Goal: Find specific page/section: Find specific page/section

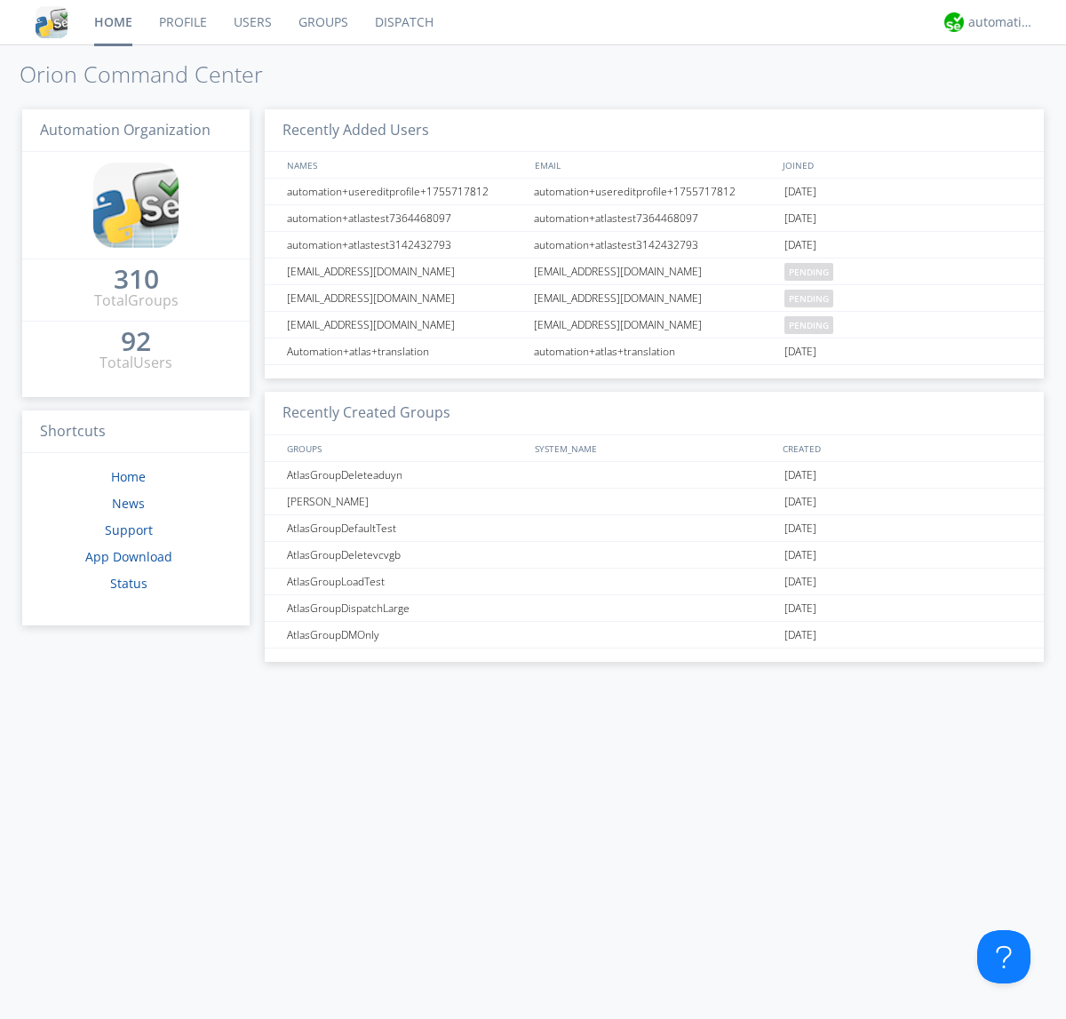
click at [403, 22] on link "Dispatch" at bounding box center [404, 22] width 85 height 44
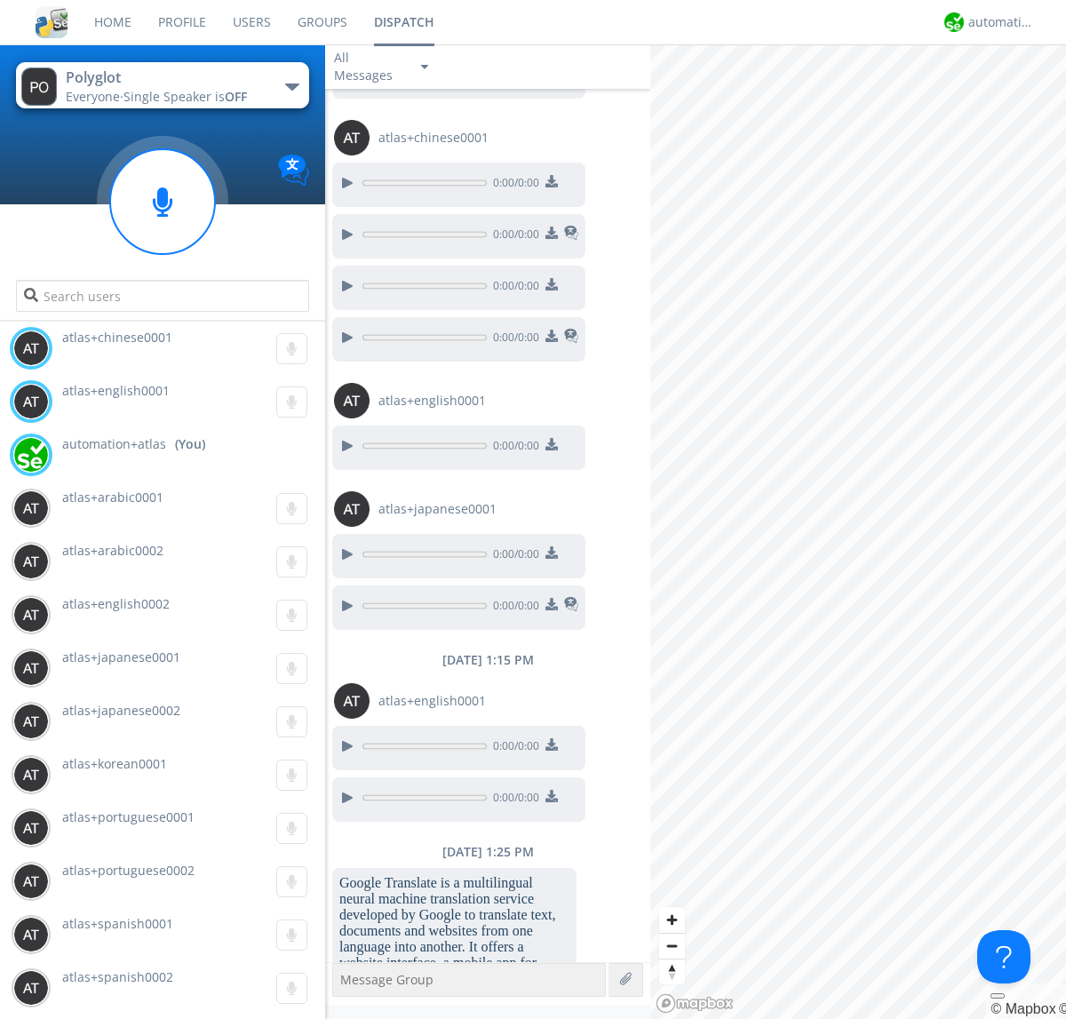
scroll to position [975, 0]
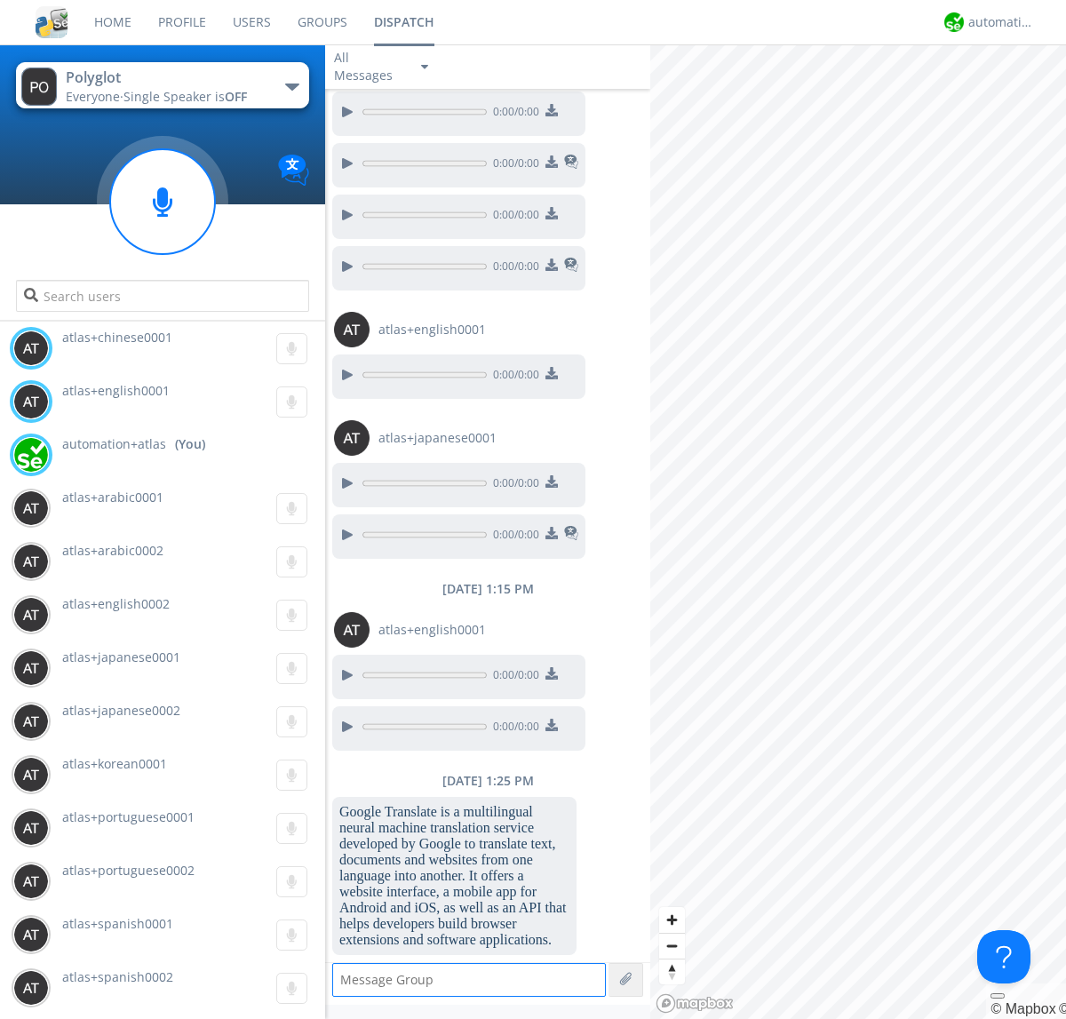
click at [291, 86] on div "button" at bounding box center [292, 87] width 14 height 7
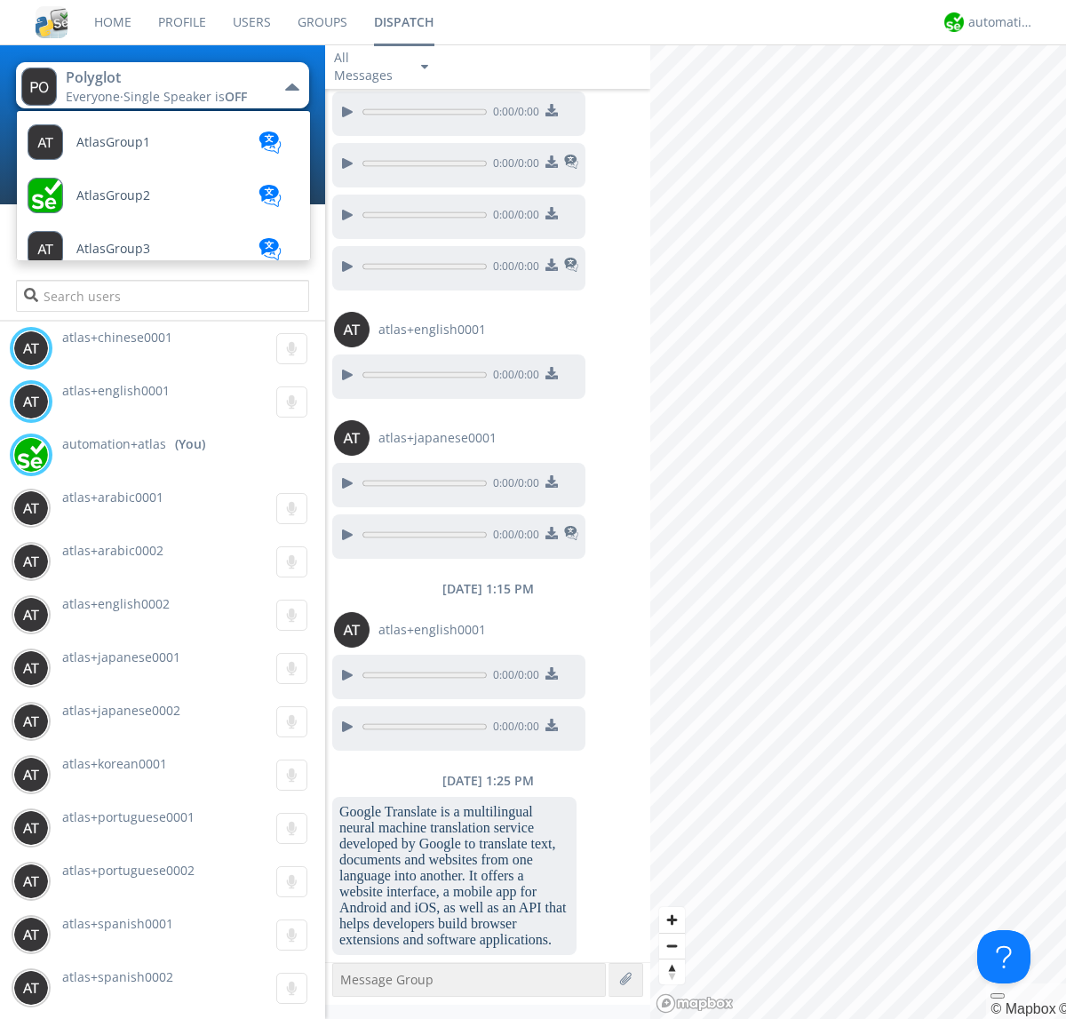
click at [134, 149] on span "AtlasGroupDispatch" at bounding box center [113, 142] width 74 height 13
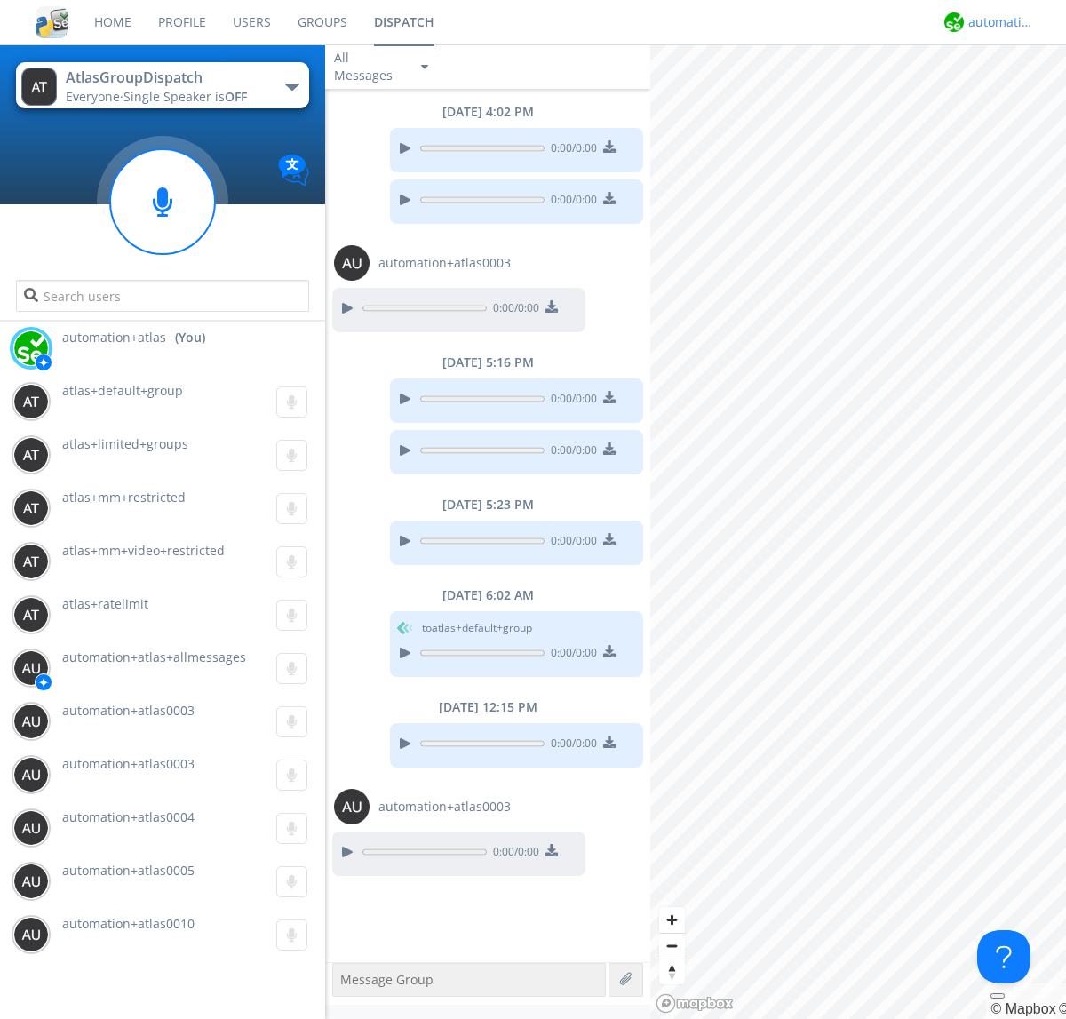
click at [997, 22] on div "automation+atlas" at bounding box center [1002, 22] width 67 height 18
